Goal: Information Seeking & Learning: Learn about a topic

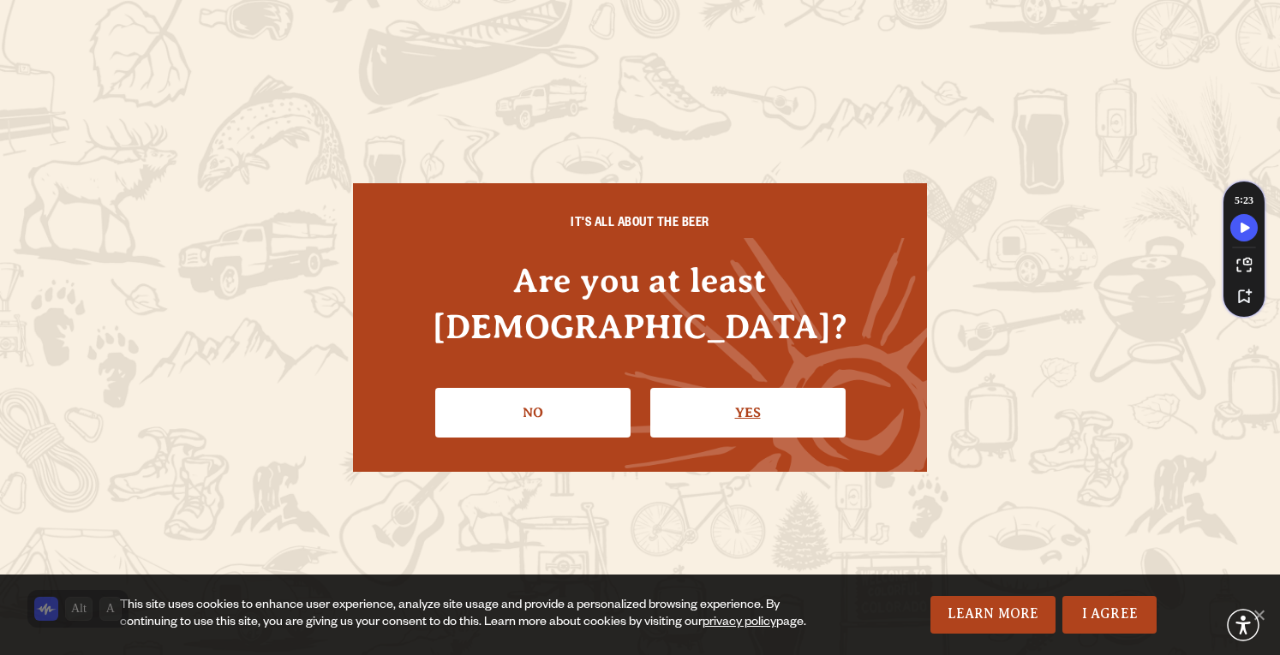
click at [688, 388] on link "Yes" at bounding box center [747, 413] width 195 height 50
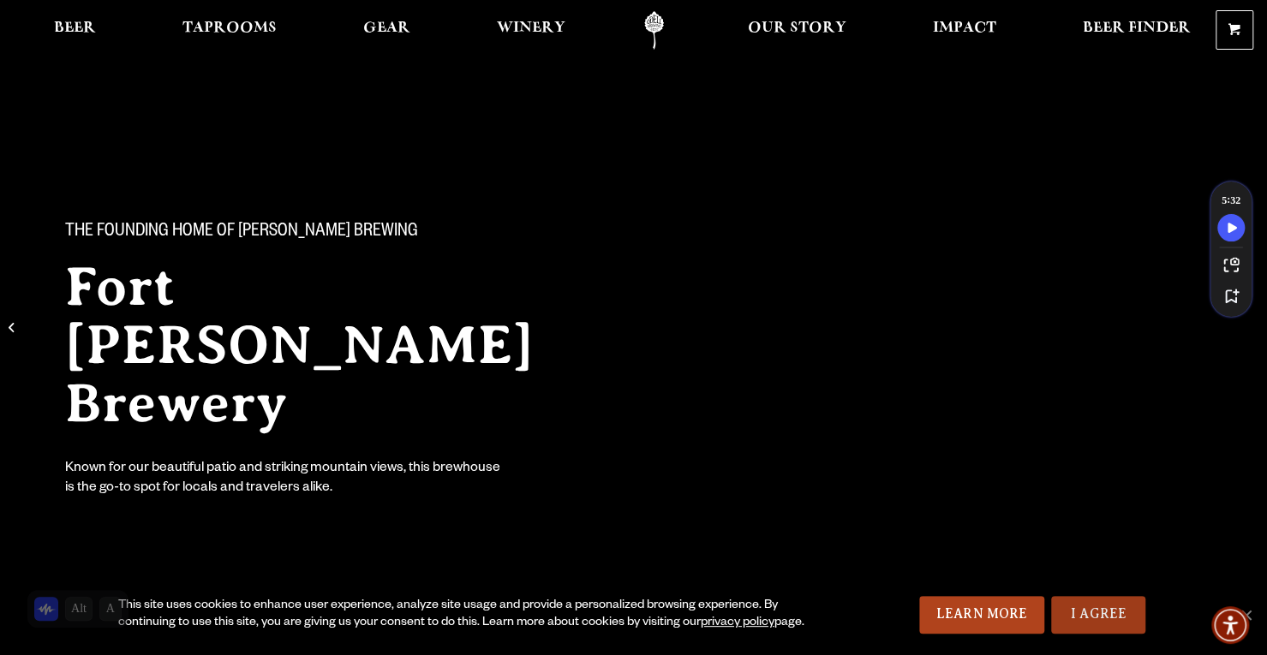
click at [1113, 618] on link "I Agree" at bounding box center [1098, 615] width 94 height 38
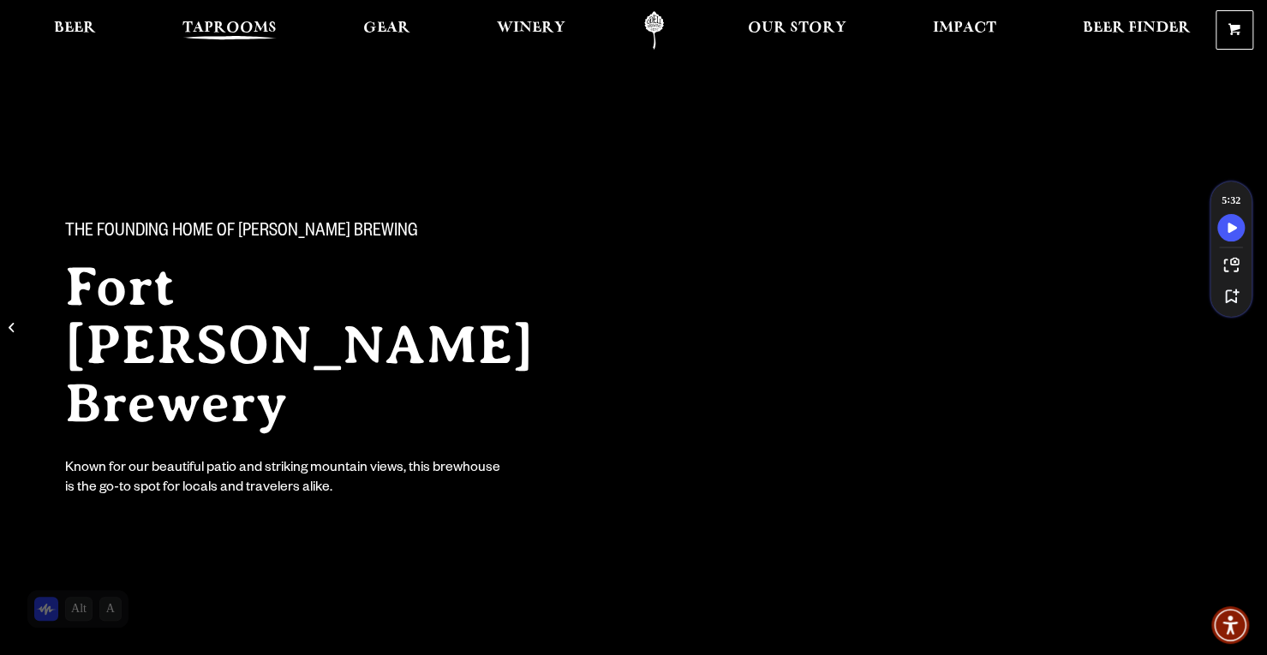
click at [231, 44] on link "Taprooms" at bounding box center [229, 30] width 116 height 39
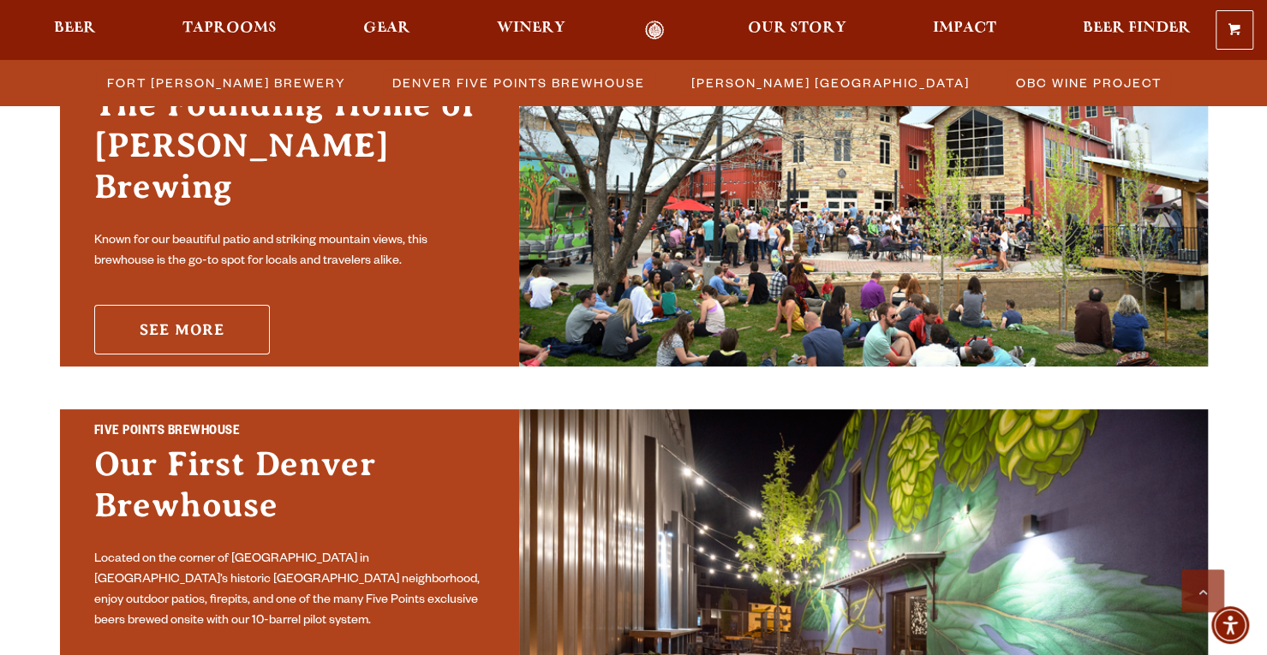
scroll to position [508, 0]
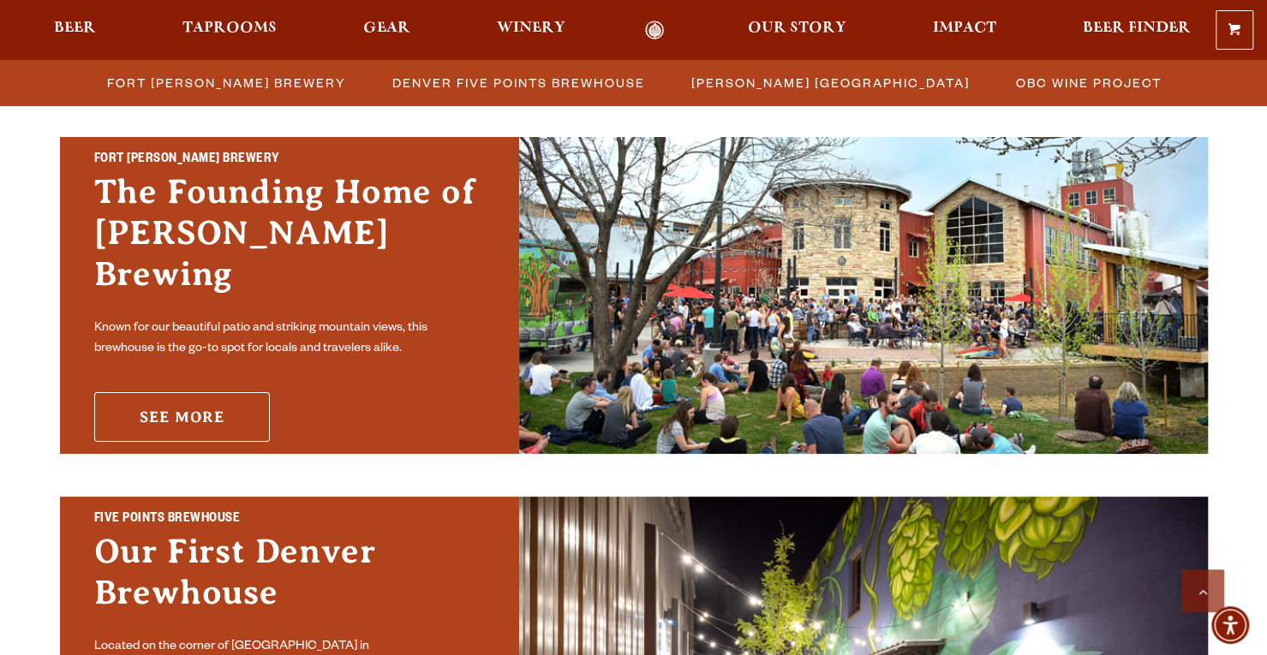
click at [171, 392] on link "See More" at bounding box center [182, 417] width 176 height 50
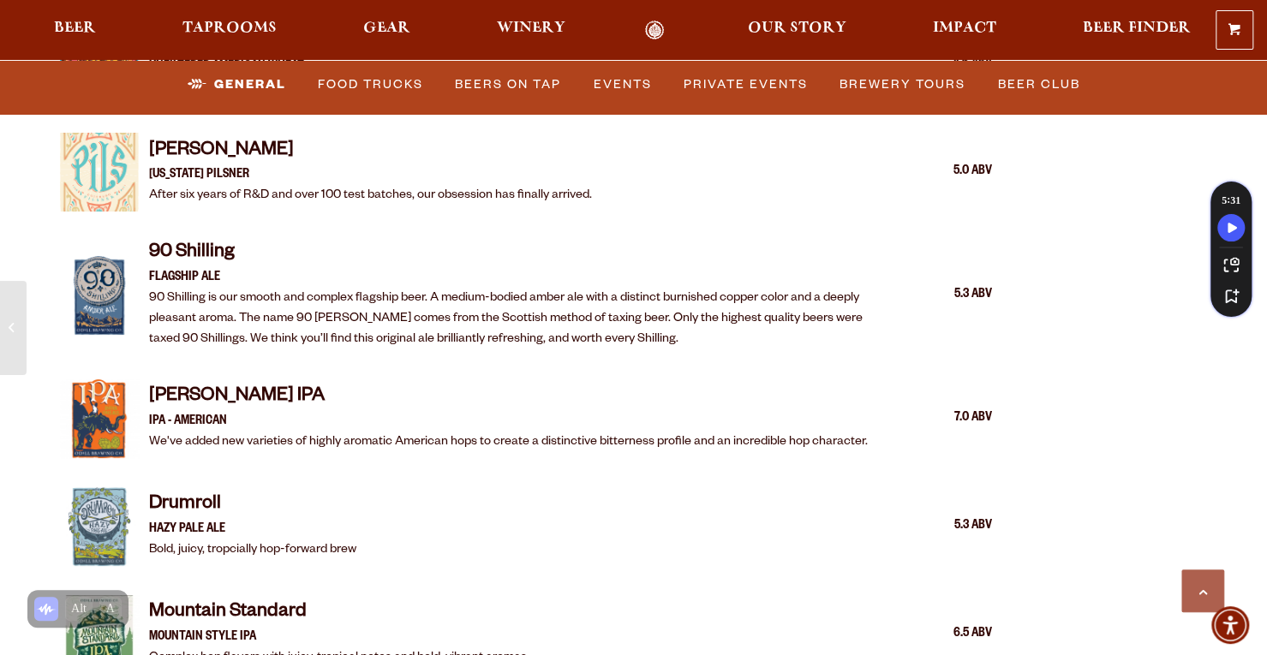
scroll to position [2018, 0]
click at [630, 87] on link "Events" at bounding box center [623, 83] width 72 height 39
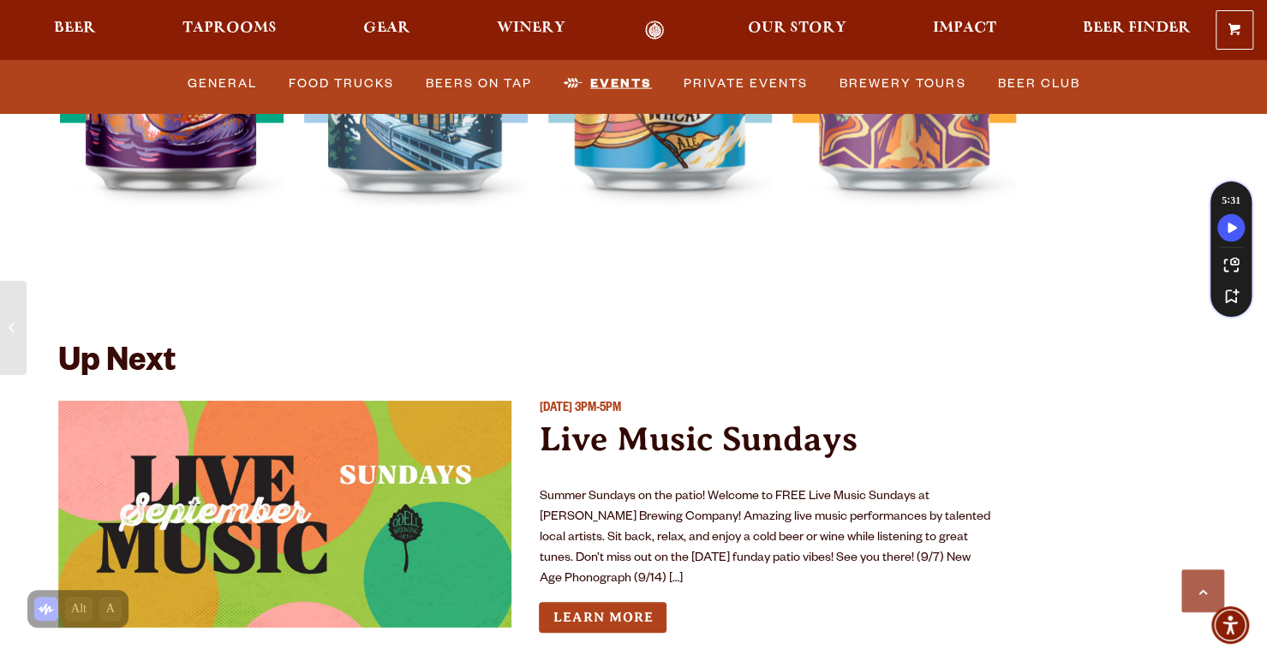
scroll to position [6246, 0]
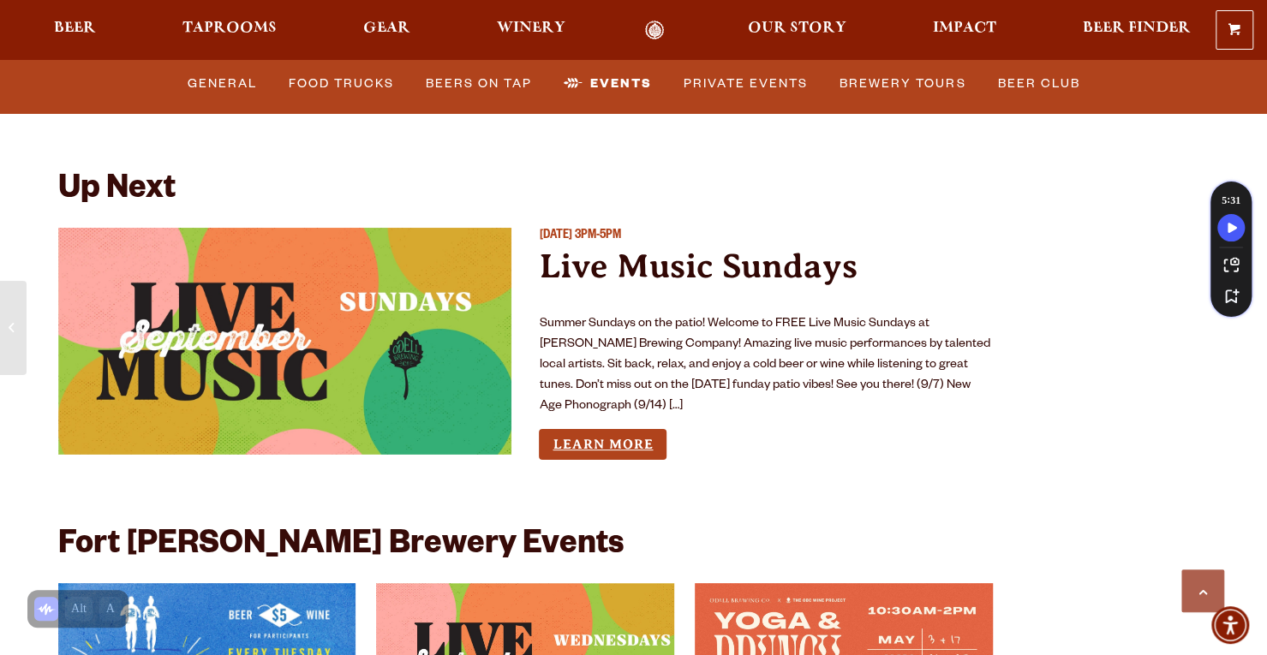
click at [594, 434] on link "Learn More" at bounding box center [603, 445] width 128 height 32
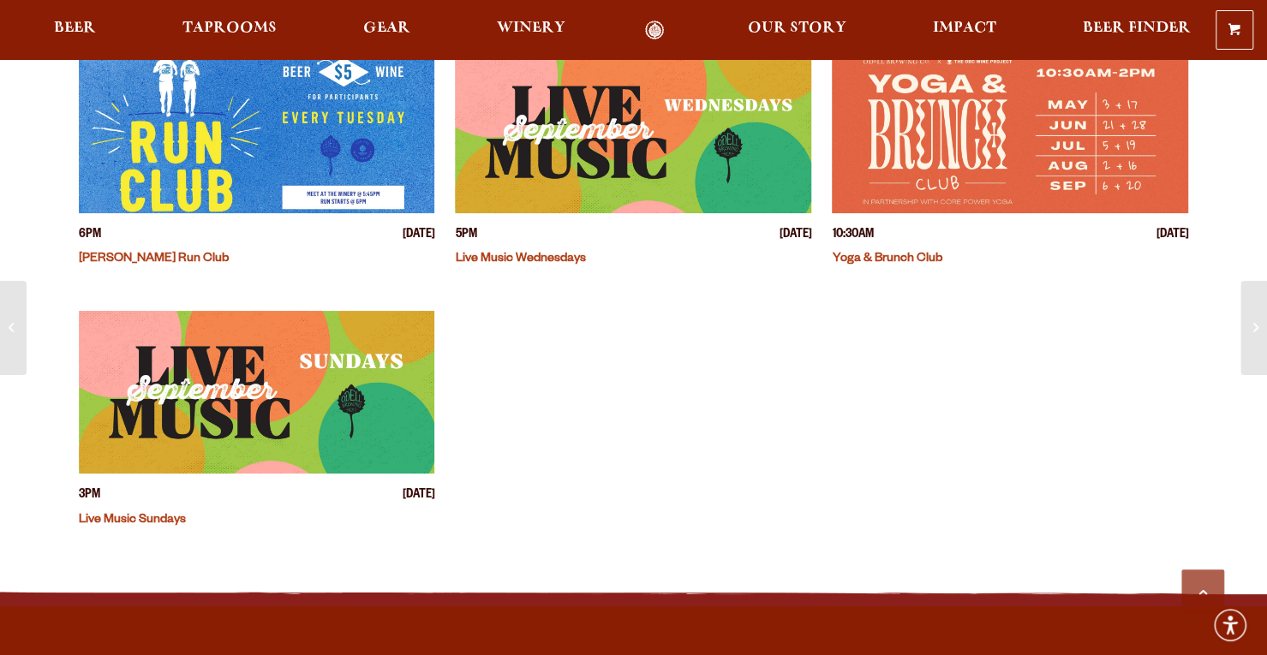
scroll to position [451, 0]
